Goal: Information Seeking & Learning: Learn about a topic

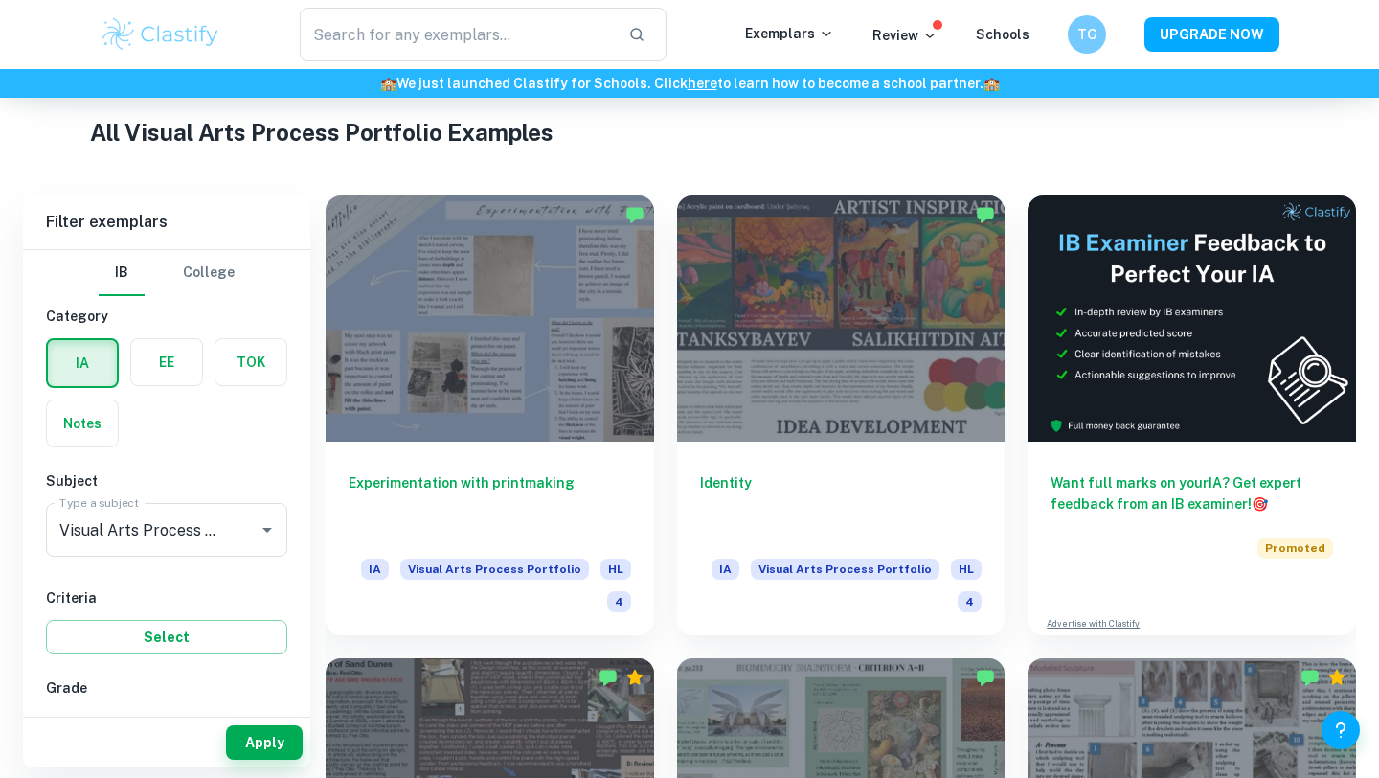
scroll to position [355, 0]
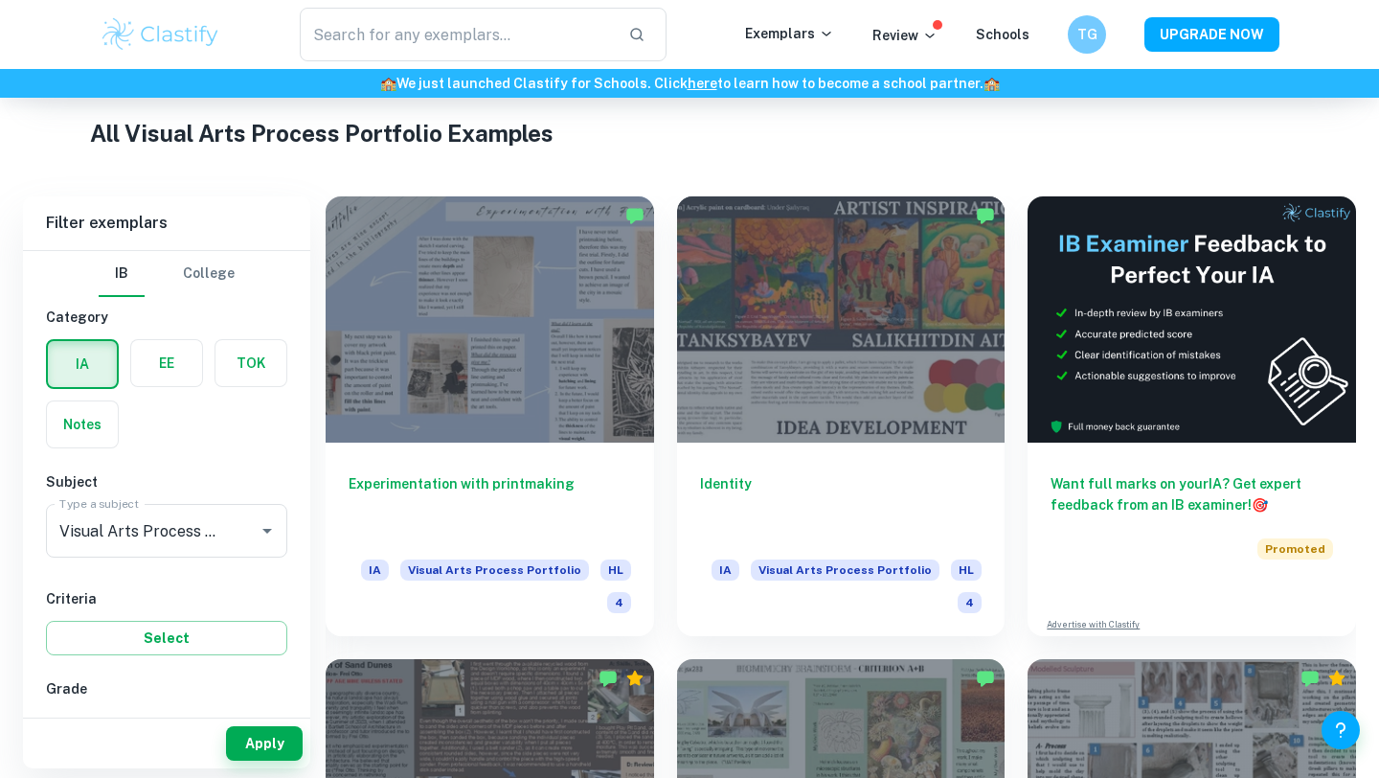
click at [88, 367] on label "button" at bounding box center [82, 364] width 69 height 46
click at [0, 0] on input "radio" at bounding box center [0, 0] width 0 height 0
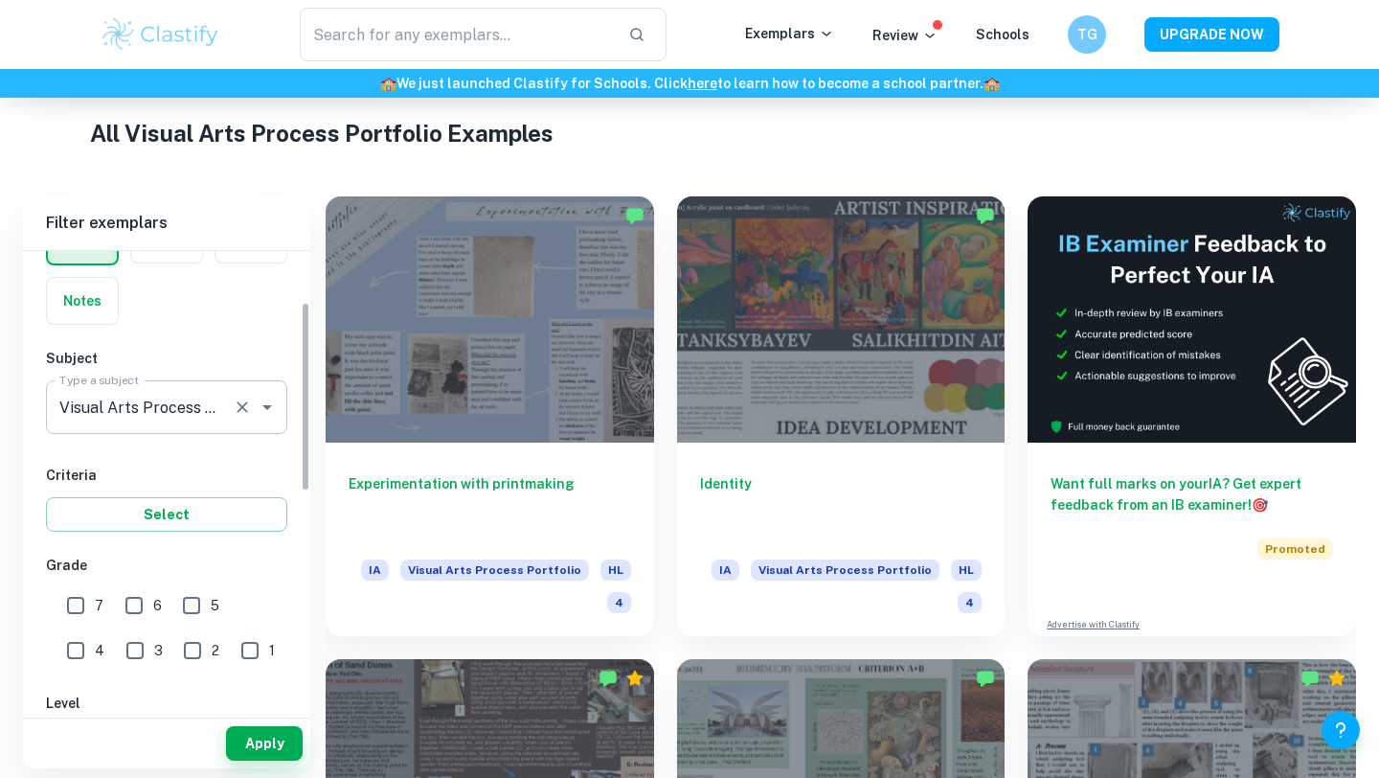
click at [142, 411] on input "Visual Arts Process Portfolio" at bounding box center [140, 407] width 171 height 36
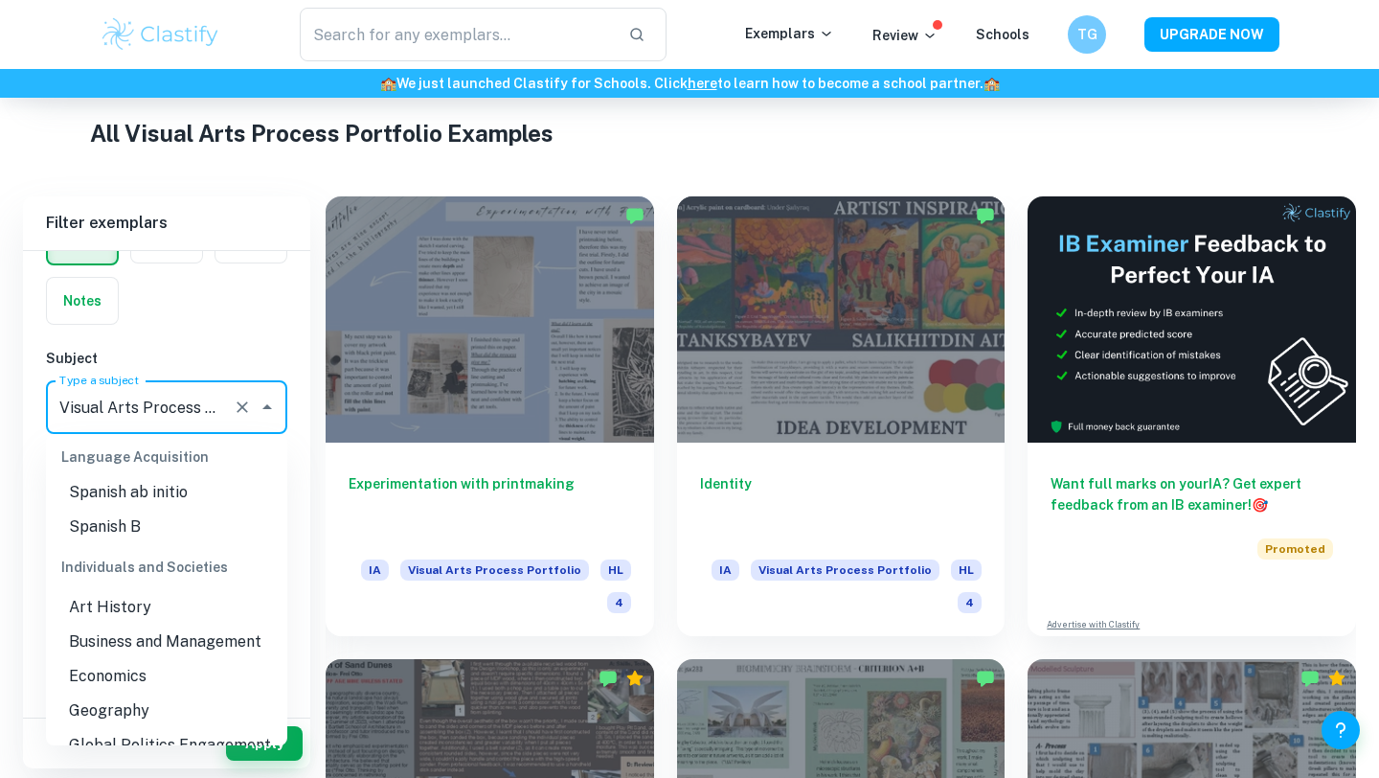
scroll to position [1665, 0]
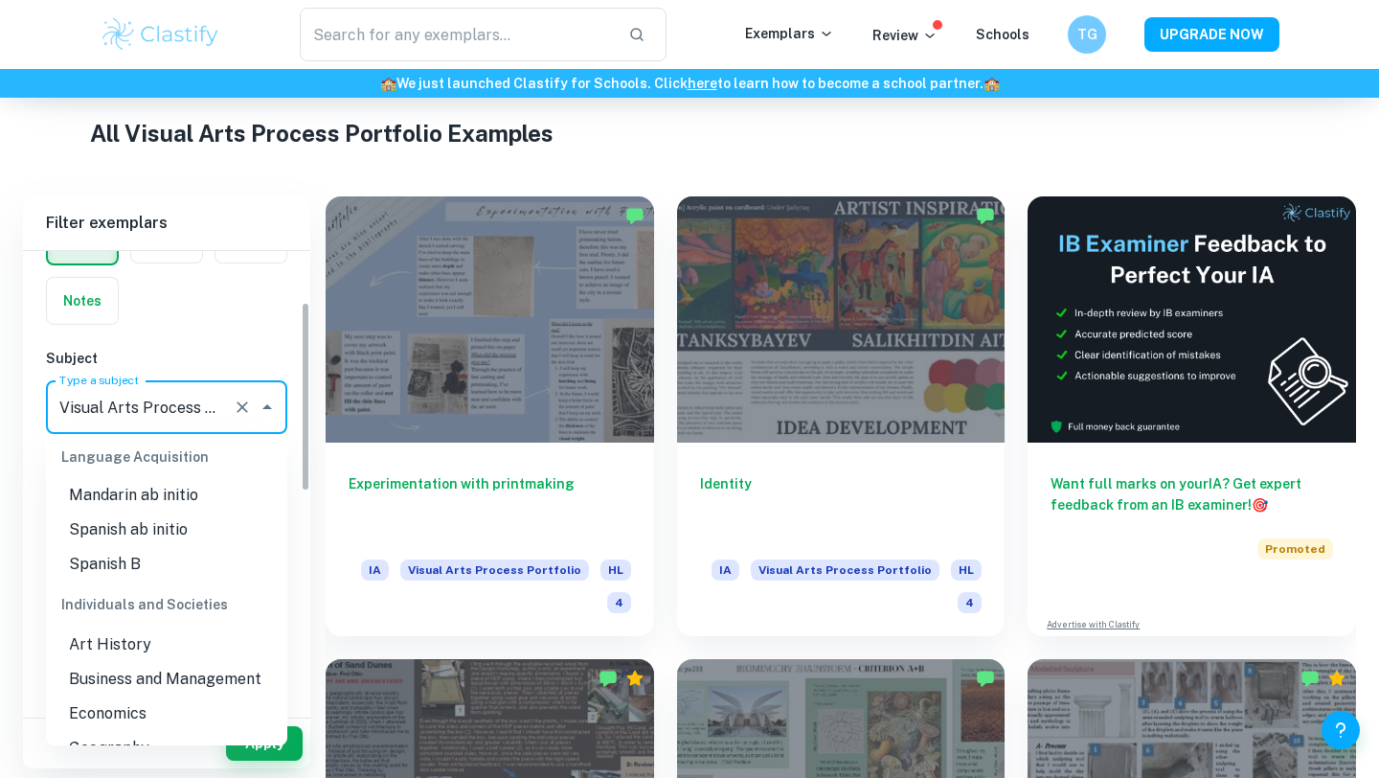
click at [184, 330] on div "IB College Category IA EE TOK Notes Subject Type a subject Visual Arts Process …" at bounding box center [166, 680] width 287 height 1107
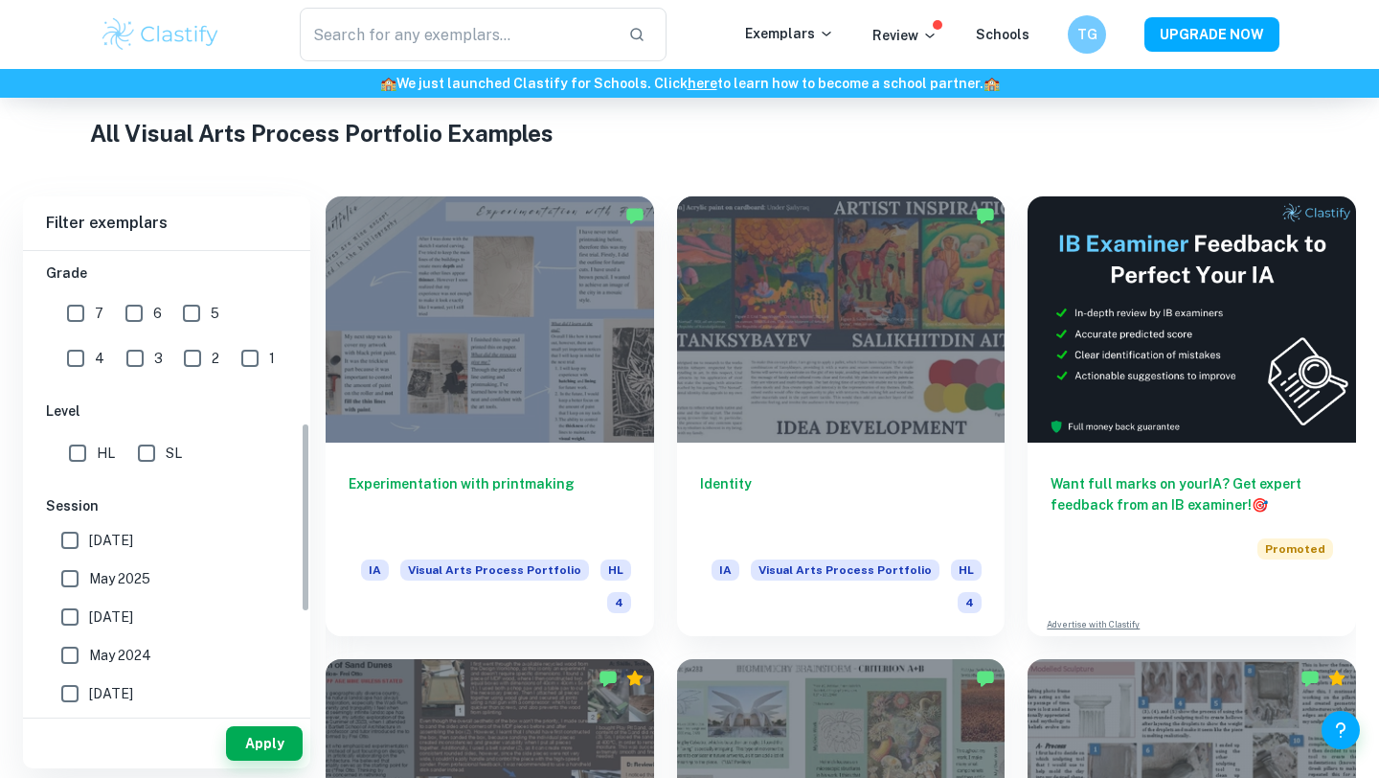
scroll to position [415, 0]
click at [359, 52] on input "text" at bounding box center [456, 35] width 313 height 54
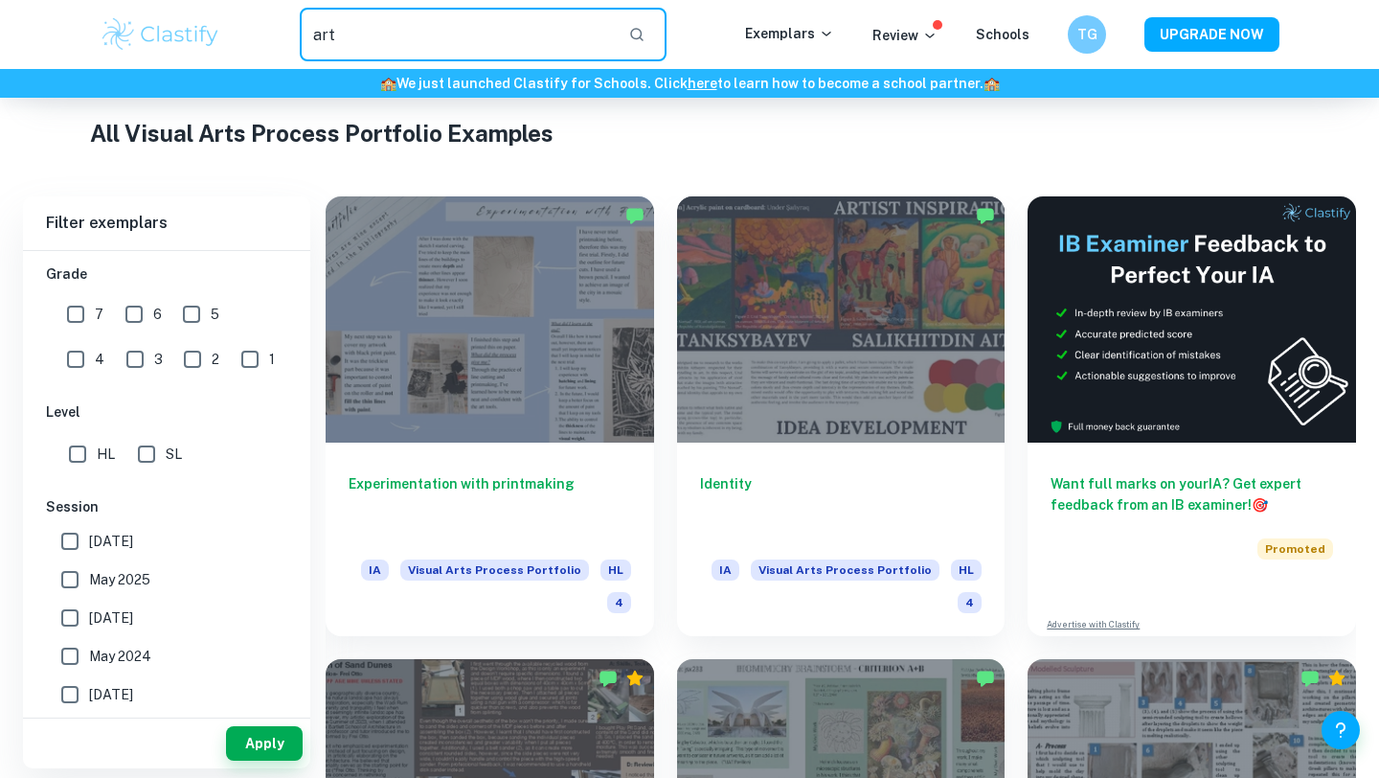
type input "art"
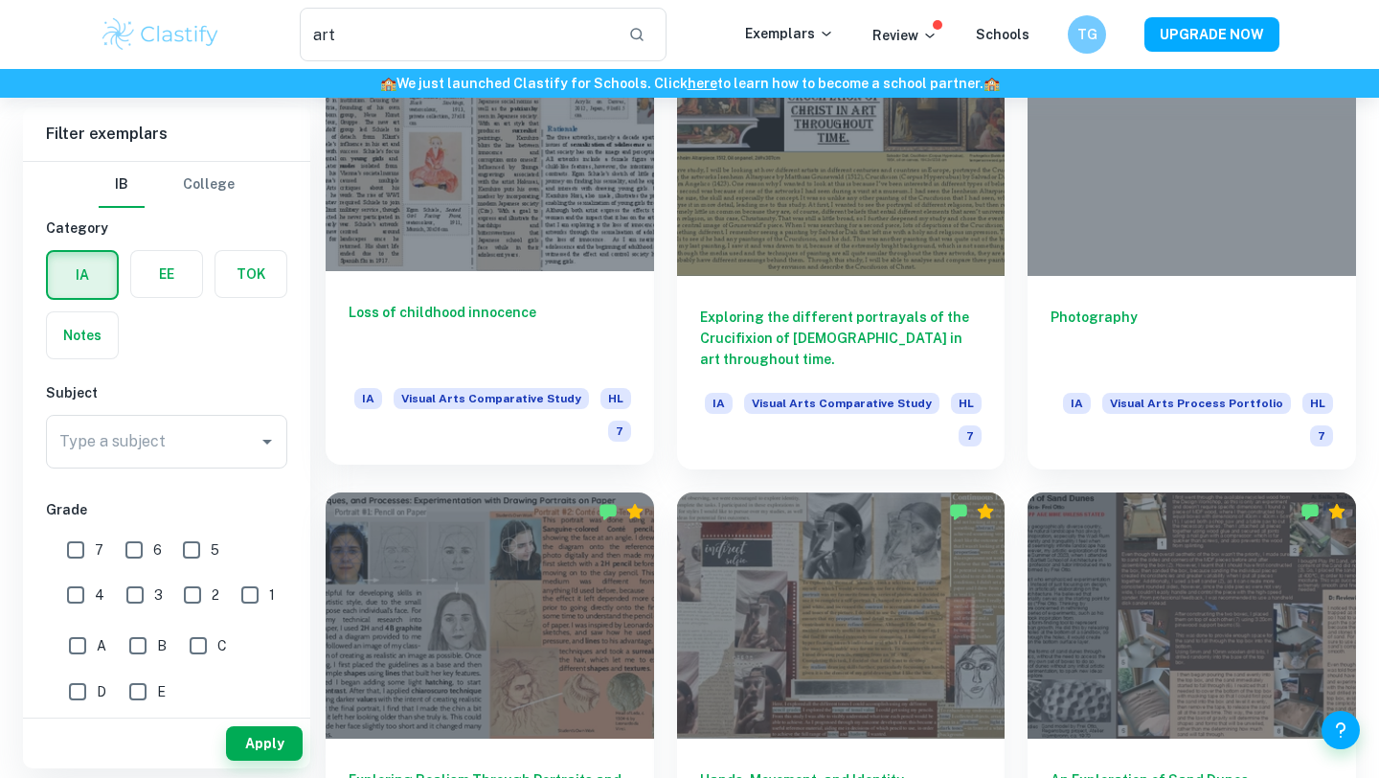
scroll to position [1586, 0]
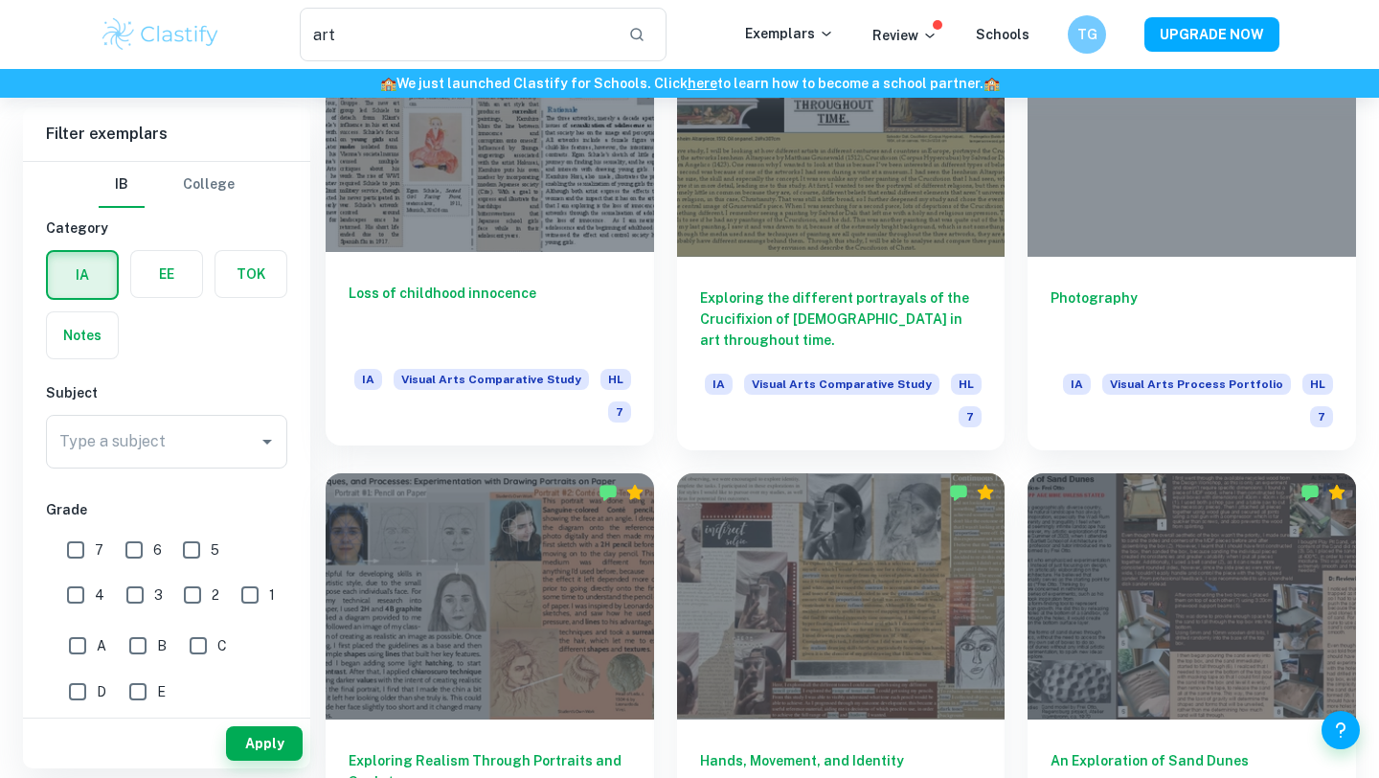
click at [488, 259] on div "Loss of childhood innocence IA Visual Arts Comparative Study HL 7" at bounding box center [490, 349] width 329 height 194
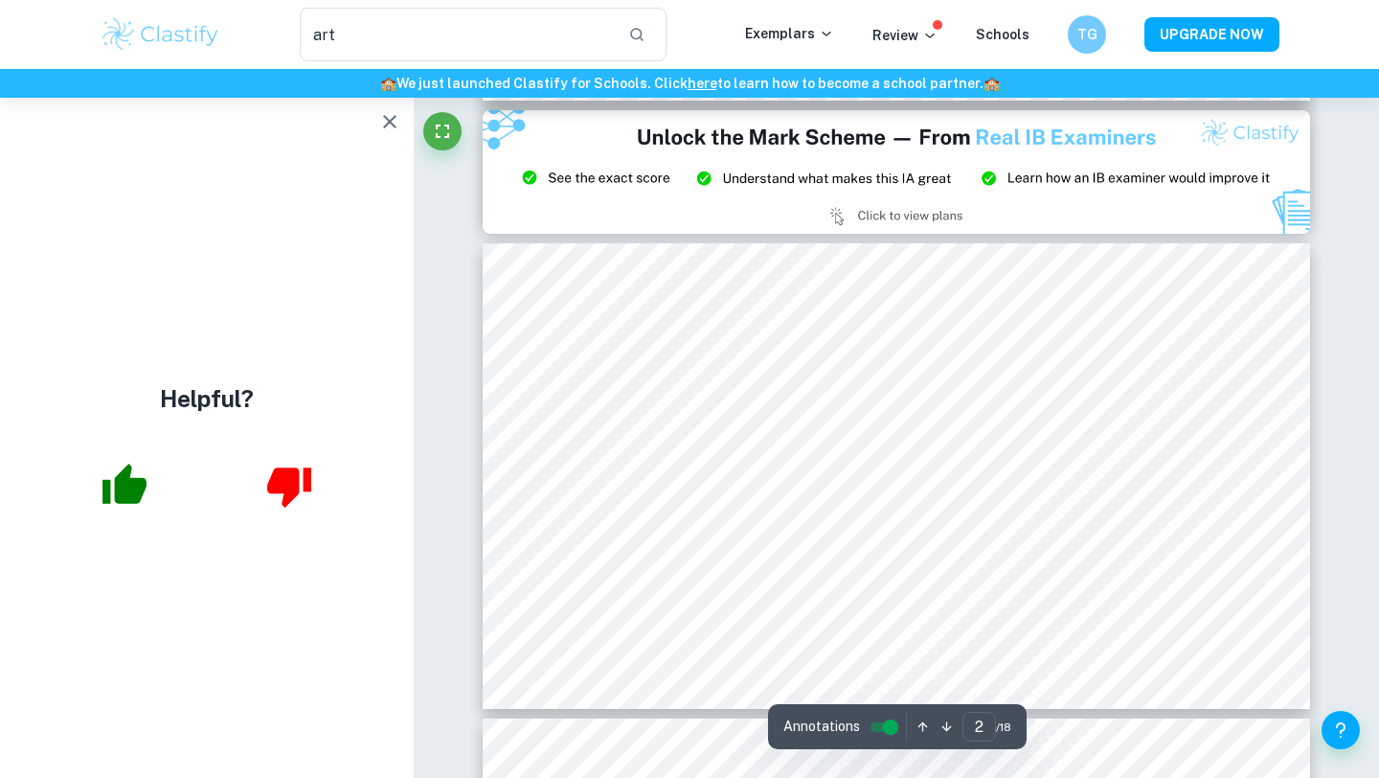
scroll to position [544, 0]
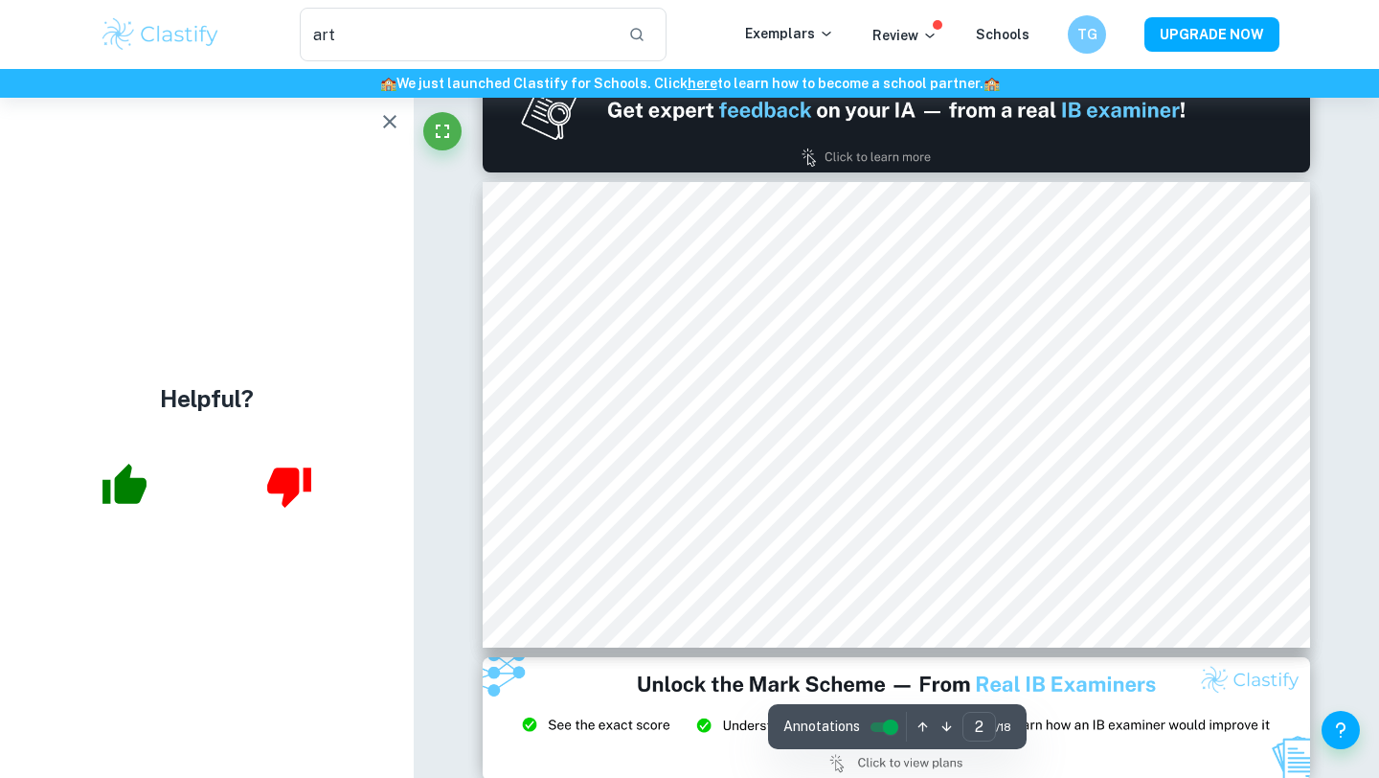
type input "1"
